Goal: Task Accomplishment & Management: Manage account settings

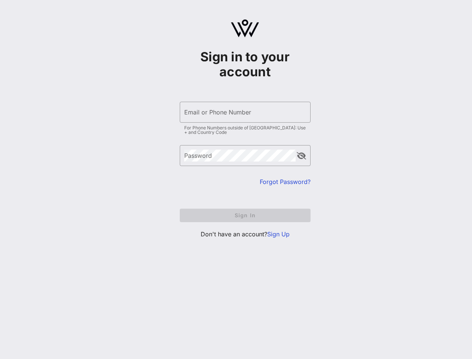
click at [245, 112] on div "Email or Phone Number" at bounding box center [245, 112] width 122 height 21
click at [301, 156] on button "append icon" at bounding box center [301, 155] width 9 height 7
click at [245, 215] on form "​ Email or Phone Number For Phone Numbers outside of US: Use + and Country Code…" at bounding box center [245, 161] width 131 height 135
